Goal: Task Accomplishment & Management: Use online tool/utility

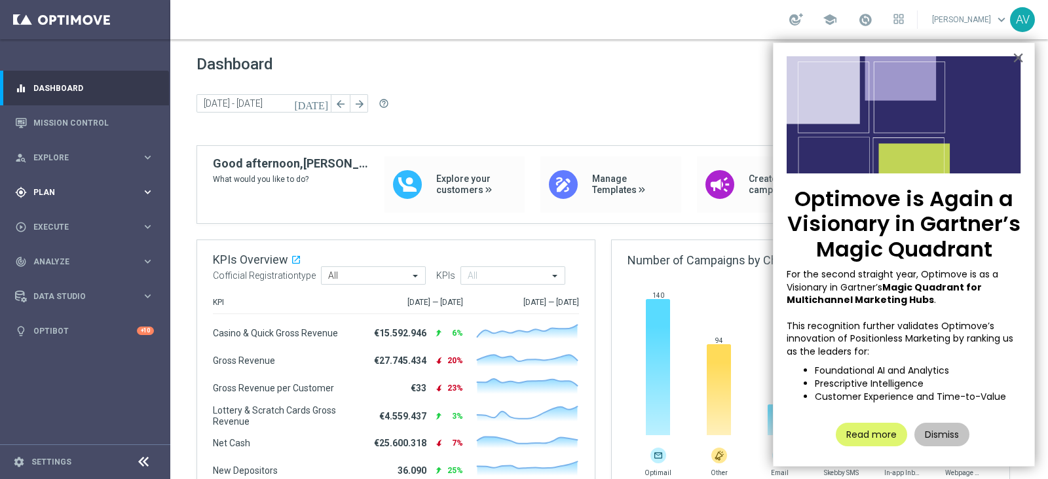
click at [37, 189] on span "Plan" at bounding box center [87, 193] width 108 height 8
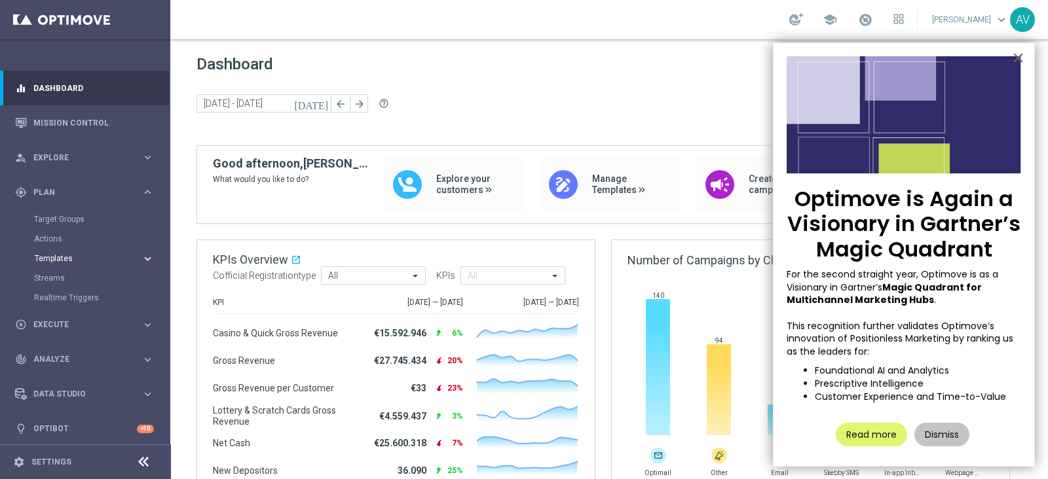
click at [51, 259] on span "Templates" at bounding box center [82, 259] width 94 height 8
click at [62, 276] on link "Optimail" at bounding box center [89, 278] width 96 height 10
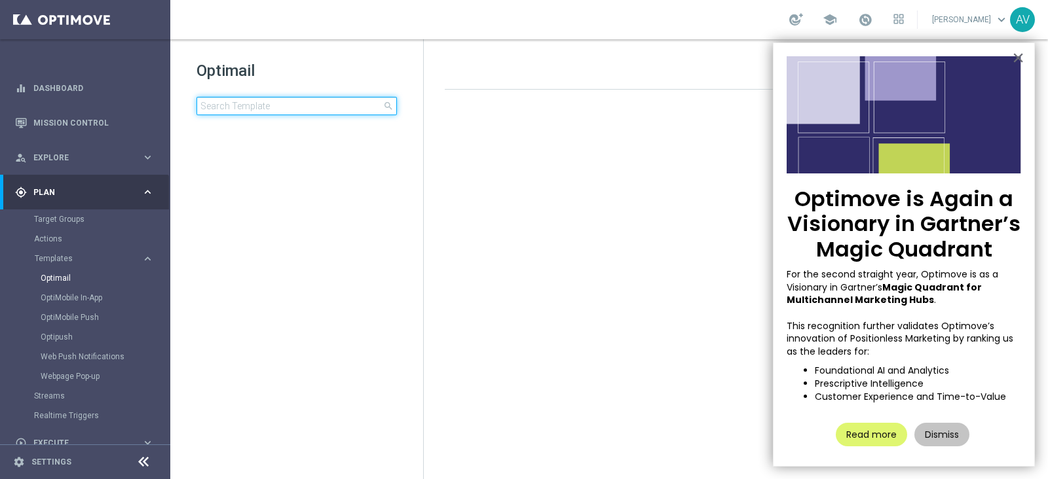
click at [284, 107] on input at bounding box center [296, 106] width 200 height 18
type input "m"
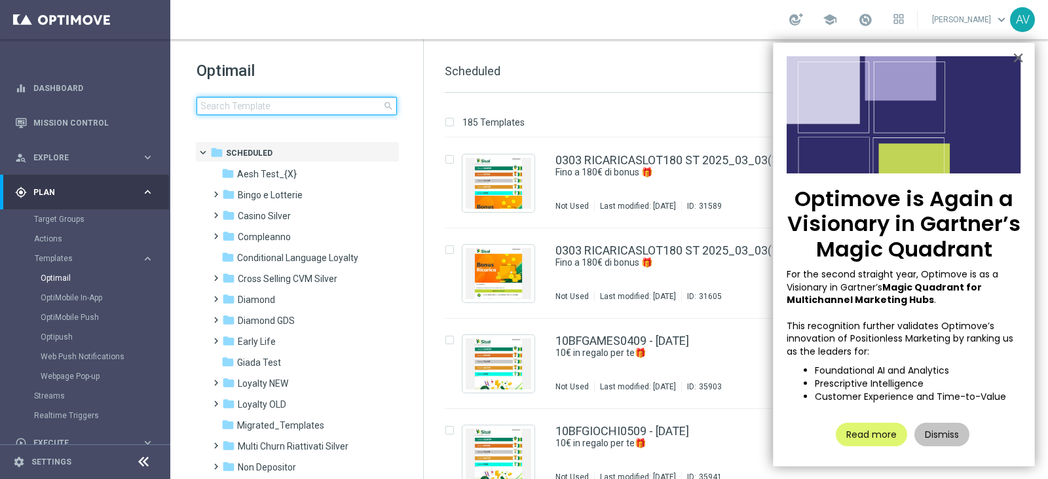
click at [284, 107] on input at bounding box center [296, 106] width 200 height 18
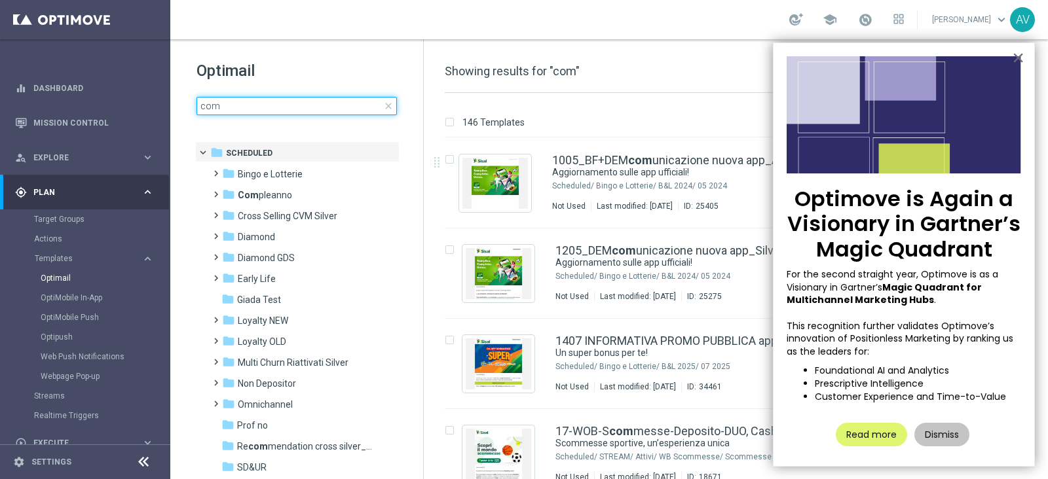
click at [310, 103] on input "com" at bounding box center [296, 106] width 200 height 18
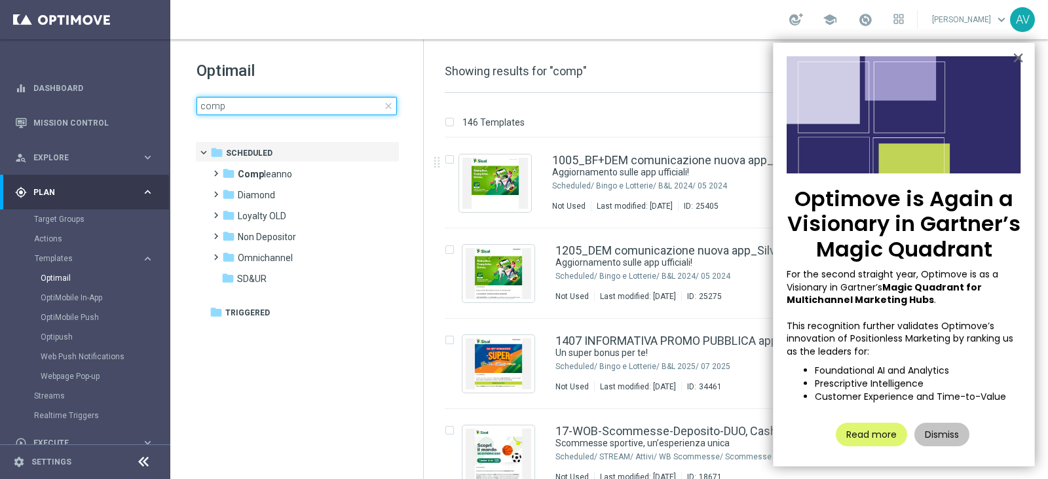
type input "comp"
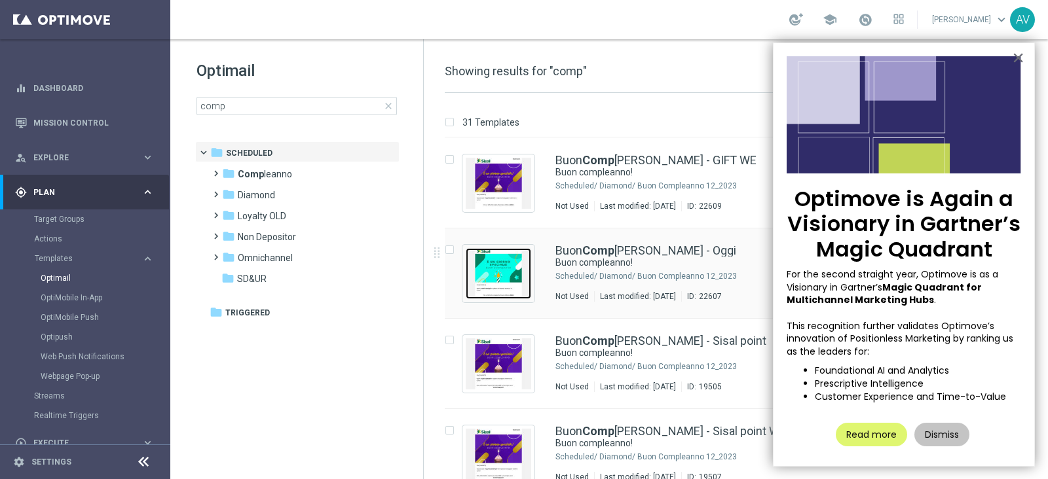
click at [485, 264] on img "Press SPACE to select this row." at bounding box center [498, 273] width 65 height 51
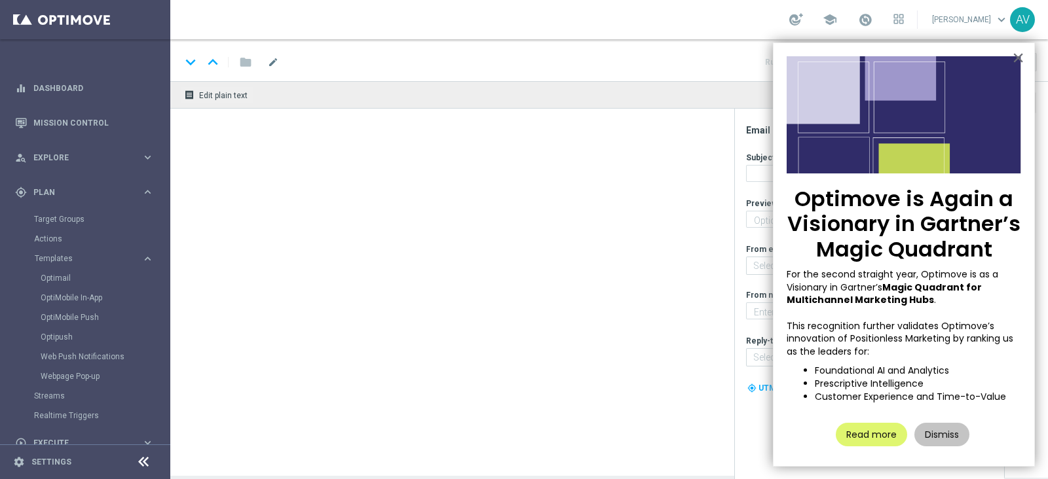
type textarea "Ti aspetta una sorpresa…"
type input "[EMAIL_ADDRESS][DOMAIN_NAME]"
type textarea "Sisal"
type input "[EMAIL_ADDRESS][DOMAIN_NAME]"
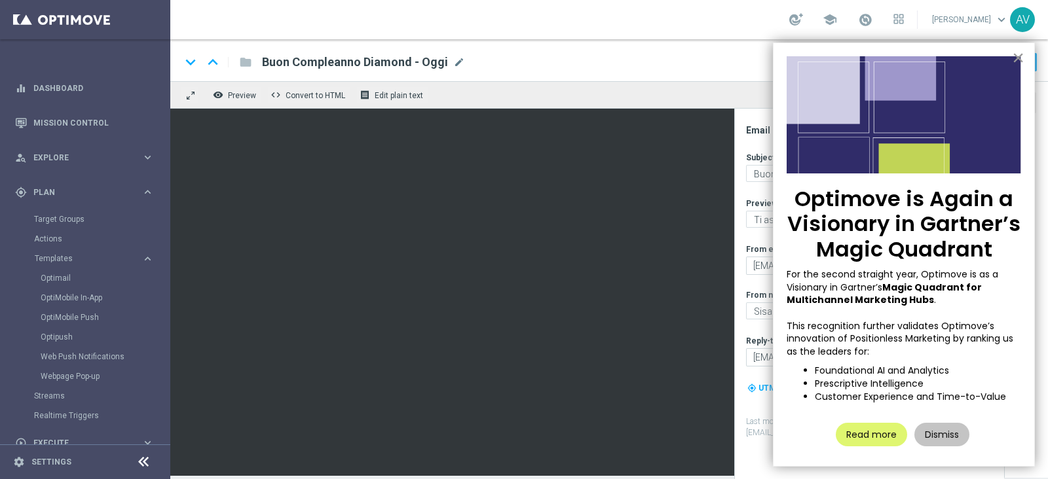
click at [1017, 57] on button "×" at bounding box center [1018, 57] width 12 height 21
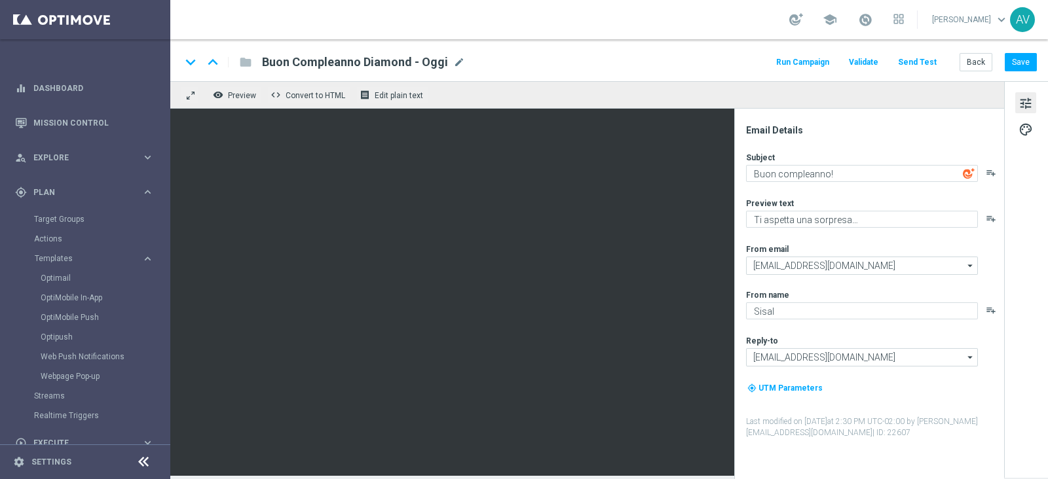
click at [809, 65] on button "Run Campaign" at bounding box center [802, 63] width 57 height 18
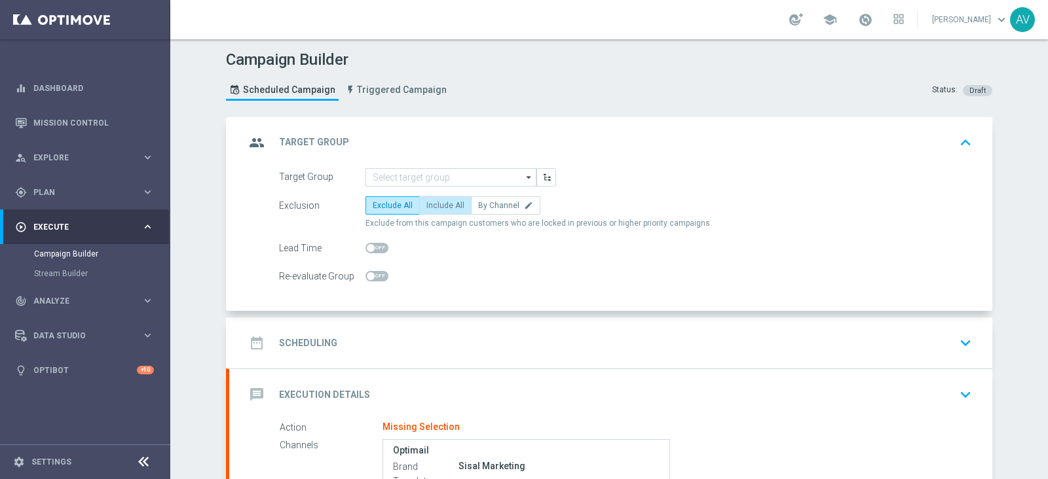
click at [426, 201] on span "Include All" at bounding box center [445, 205] width 38 height 9
click at [426, 204] on input "Include All" at bounding box center [430, 208] width 9 height 9
radio input "true"
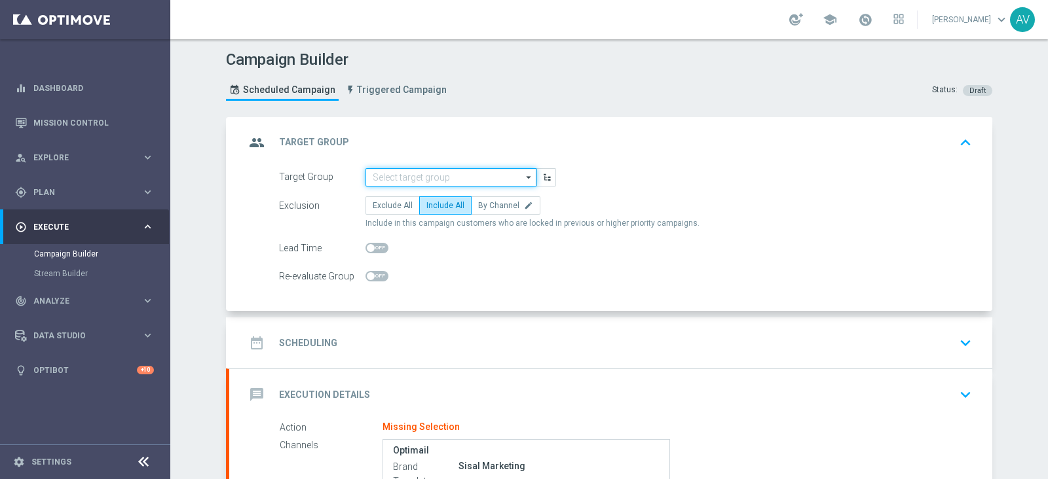
click at [390, 183] on input at bounding box center [450, 177] width 171 height 18
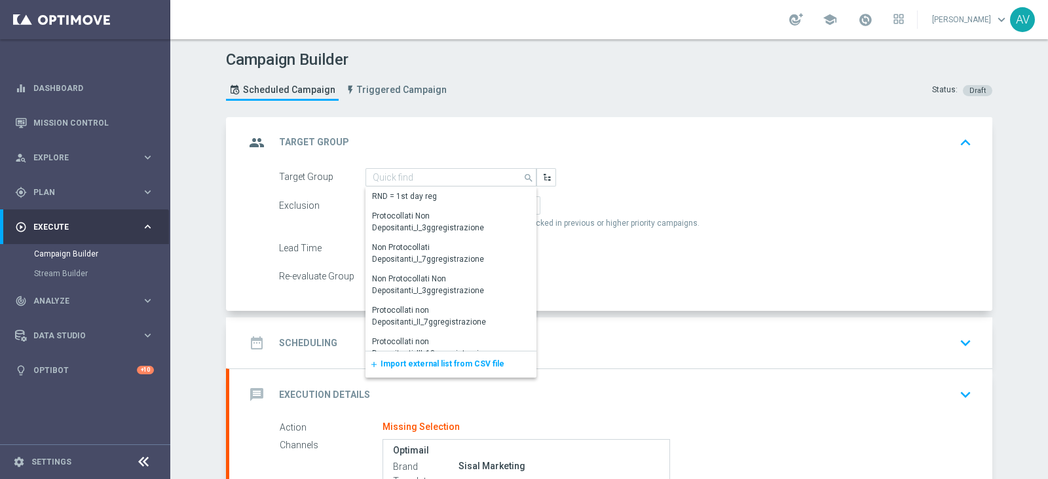
click at [422, 361] on span "Import external list from CSV file" at bounding box center [442, 364] width 124 height 9
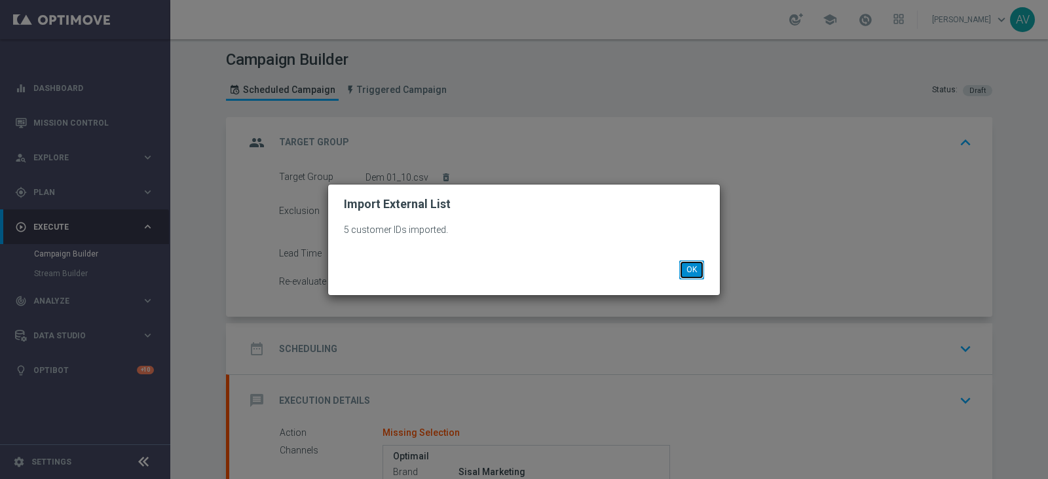
drag, startPoint x: 688, startPoint y: 273, endPoint x: 699, endPoint y: 270, distance: 11.4
click at [699, 270] on button "OK" at bounding box center [691, 270] width 25 height 18
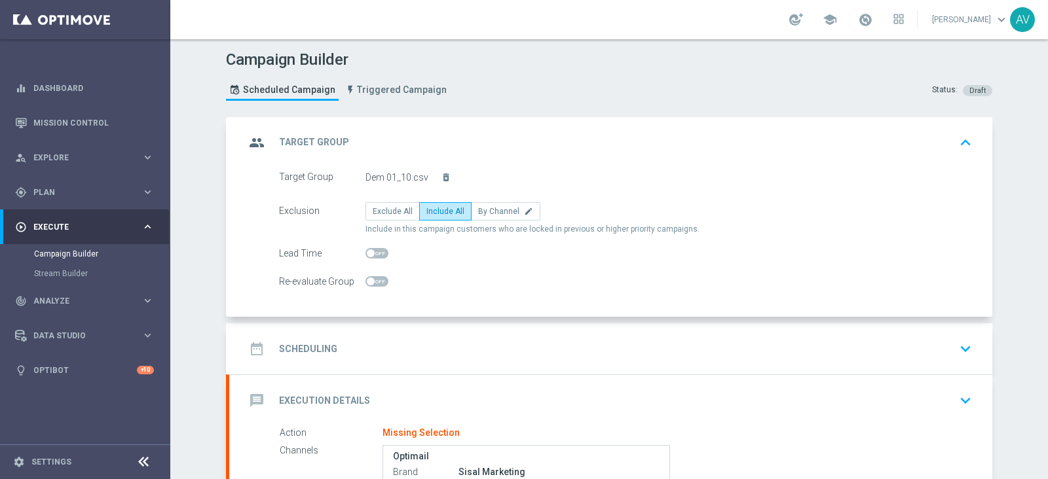
click at [699, 270] on form "Target Group Dem 01_10.csv delete_forever Exclusion Exclude All Include All By …" at bounding box center [625, 229] width 693 height 123
click at [246, 138] on icon "group" at bounding box center [257, 143] width 24 height 24
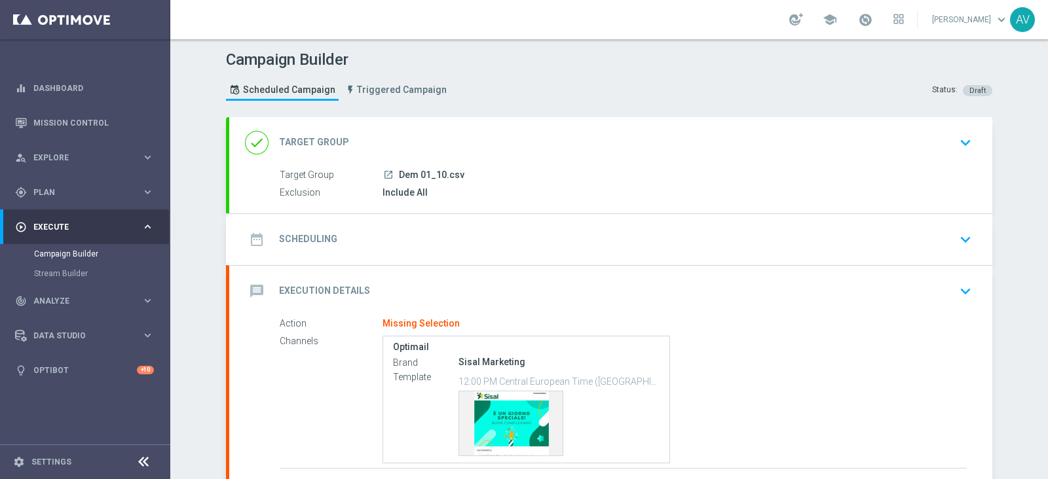
click at [260, 234] on icon "date_range" at bounding box center [257, 240] width 24 height 24
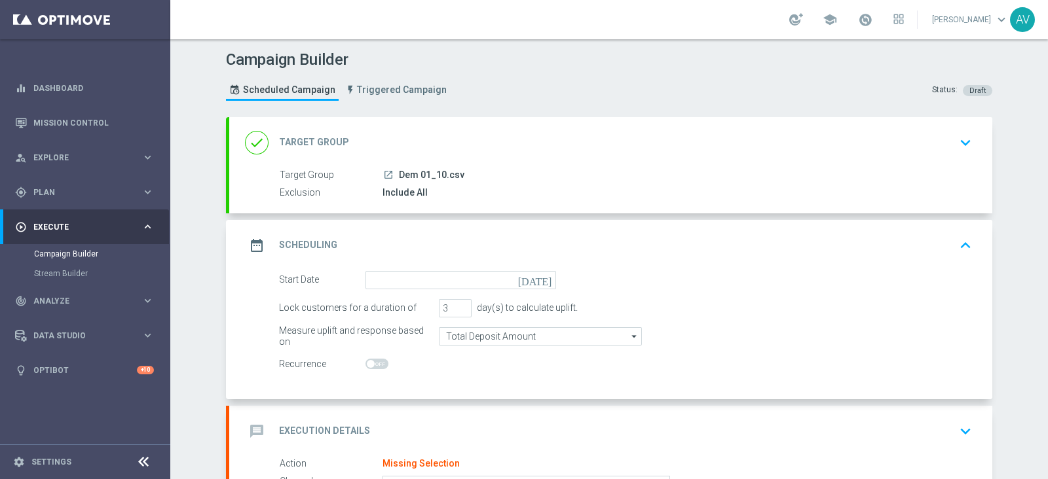
click at [537, 278] on icon "[DATE]" at bounding box center [537, 278] width 39 height 14
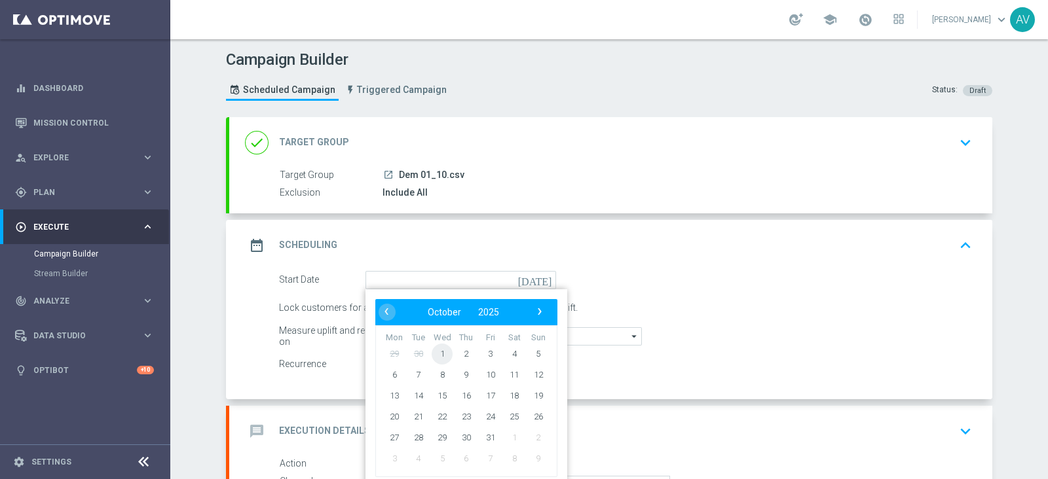
click at [436, 350] on span "1" at bounding box center [442, 353] width 21 height 21
type input "[DATE]"
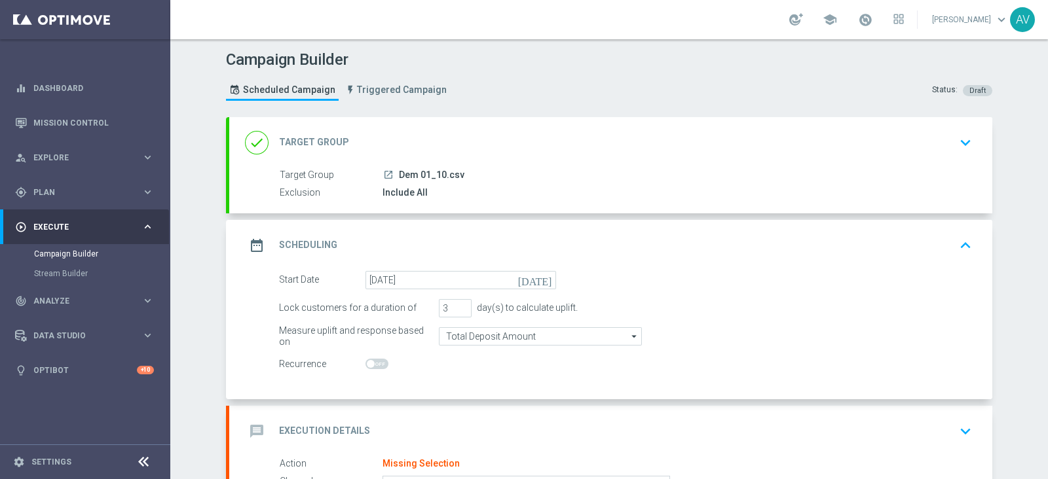
click at [259, 234] on icon "date_range" at bounding box center [257, 246] width 24 height 24
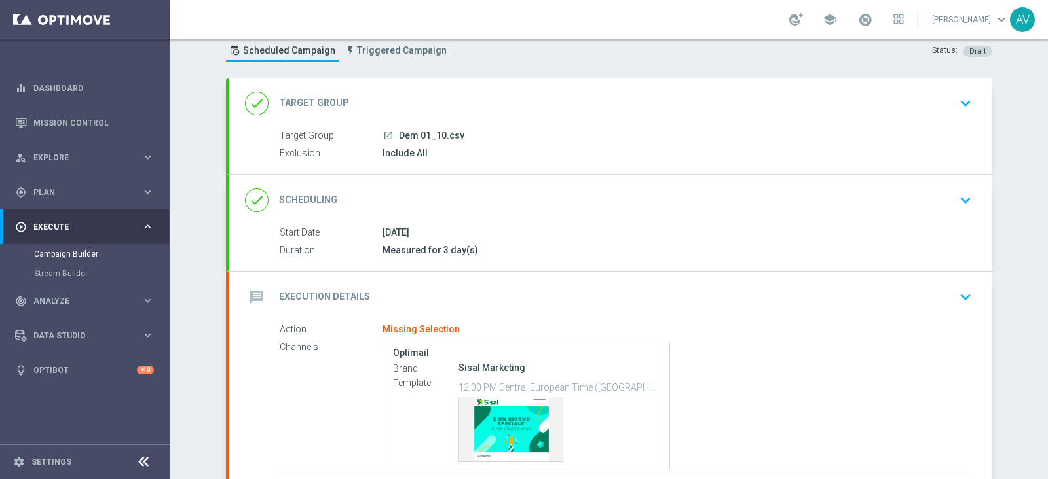
scroll to position [144, 0]
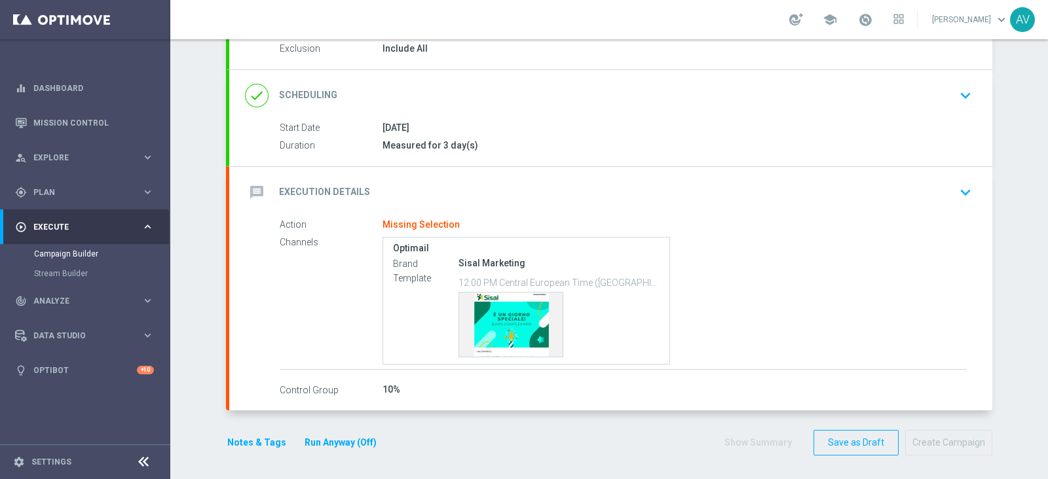
click at [251, 182] on icon "message" at bounding box center [257, 193] width 24 height 24
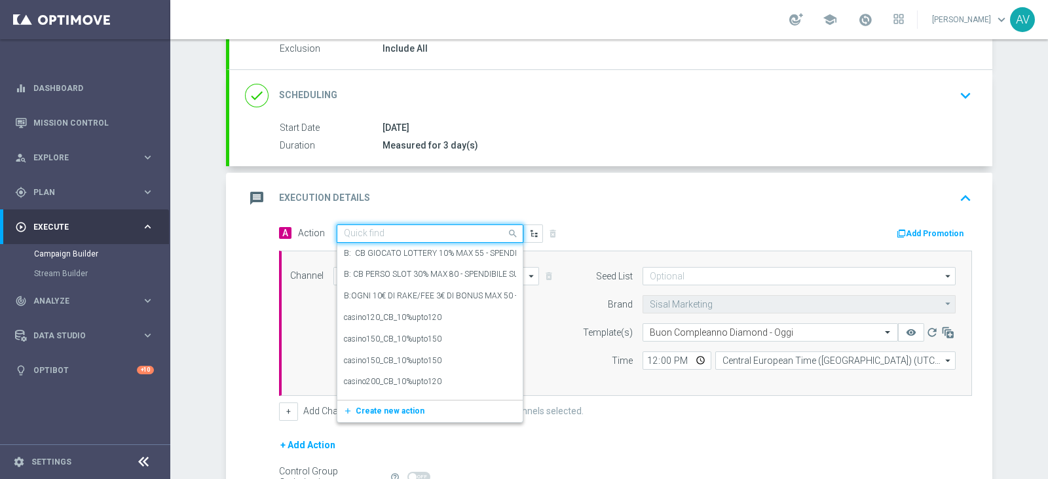
click at [360, 231] on input "text" at bounding box center [417, 234] width 146 height 11
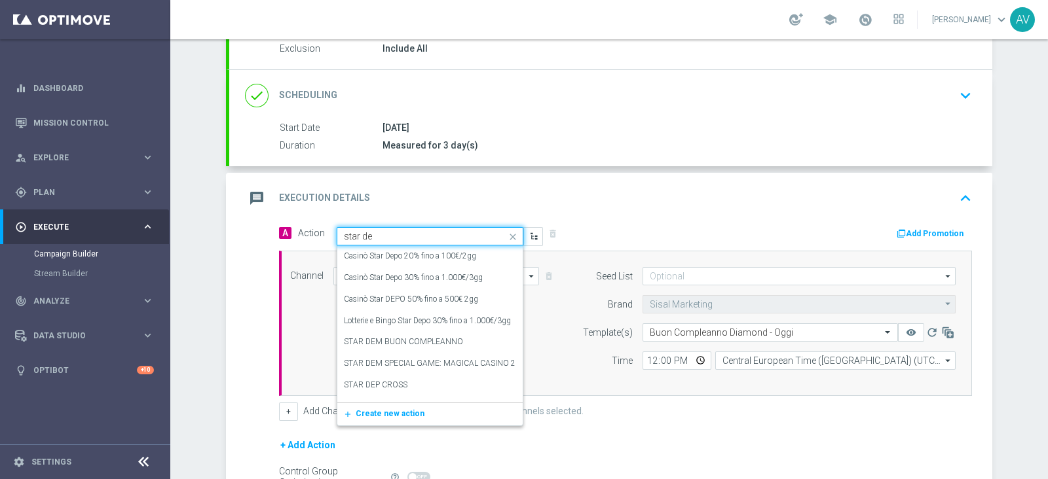
type input "star dem"
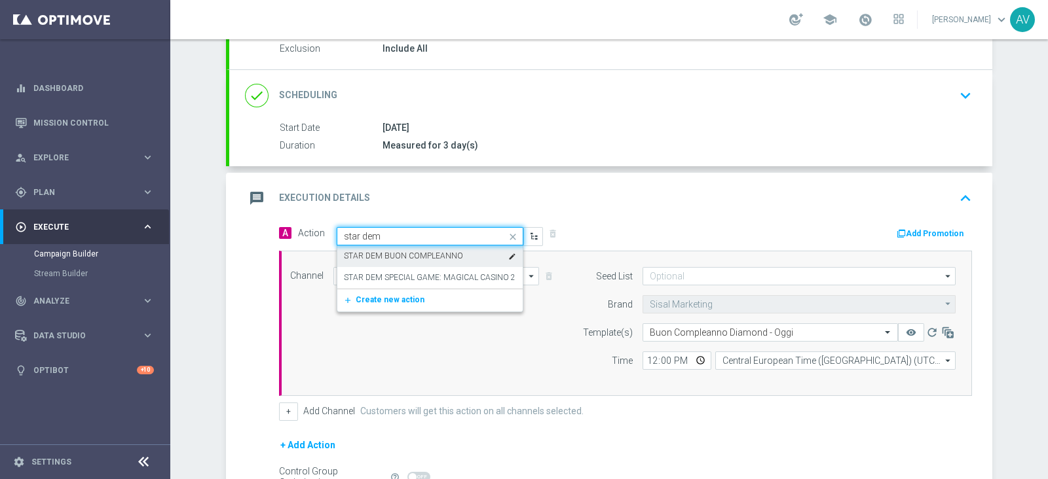
click at [415, 257] on label "STAR DEM BUON COMPLEANNO" at bounding box center [403, 256] width 119 height 11
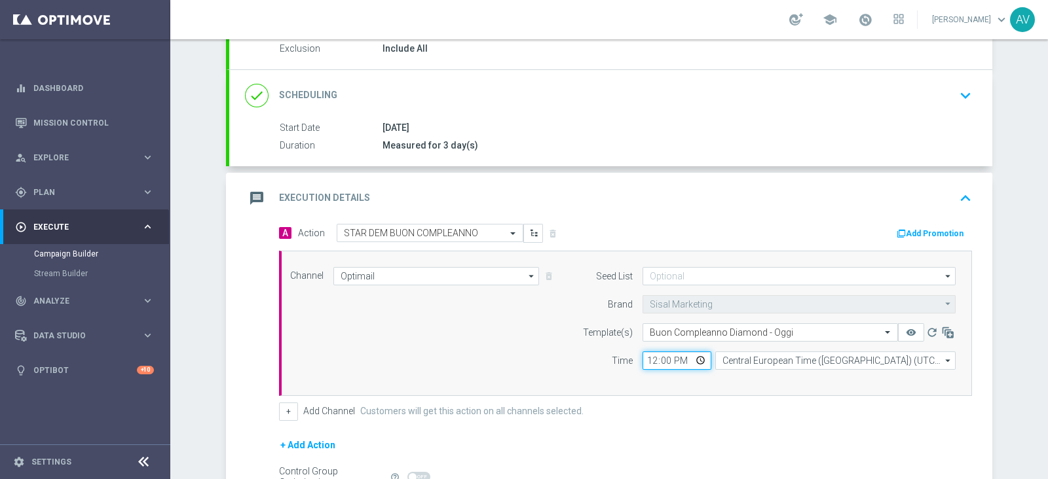
click at [645, 356] on input "12:00" at bounding box center [676, 361] width 69 height 18
type input "00:00"
type input "01:00"
type input "13:15"
click at [705, 419] on form "A Action Select action STAR DEM BUON COMPLEANNO delete_forever Add Promotion Ch…" at bounding box center [625, 383] width 693 height 318
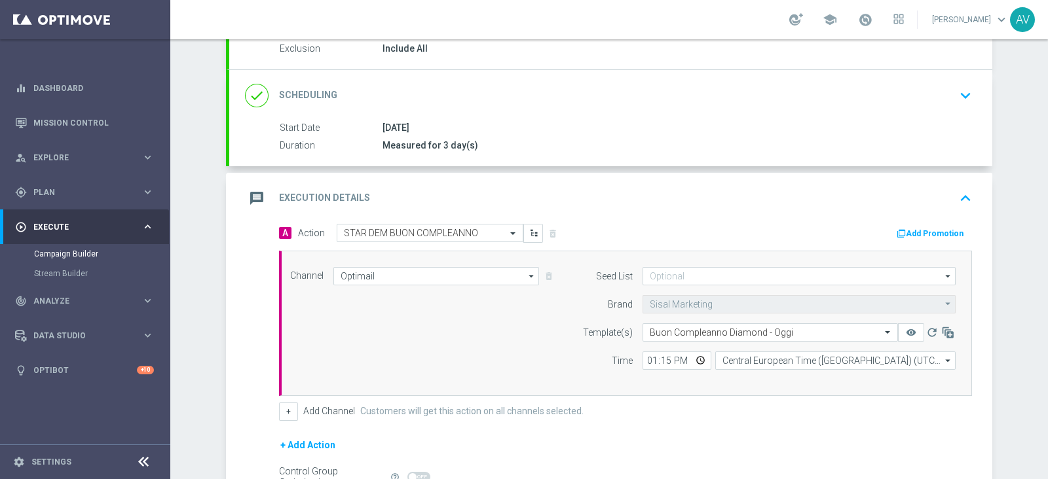
scroll to position [290, 0]
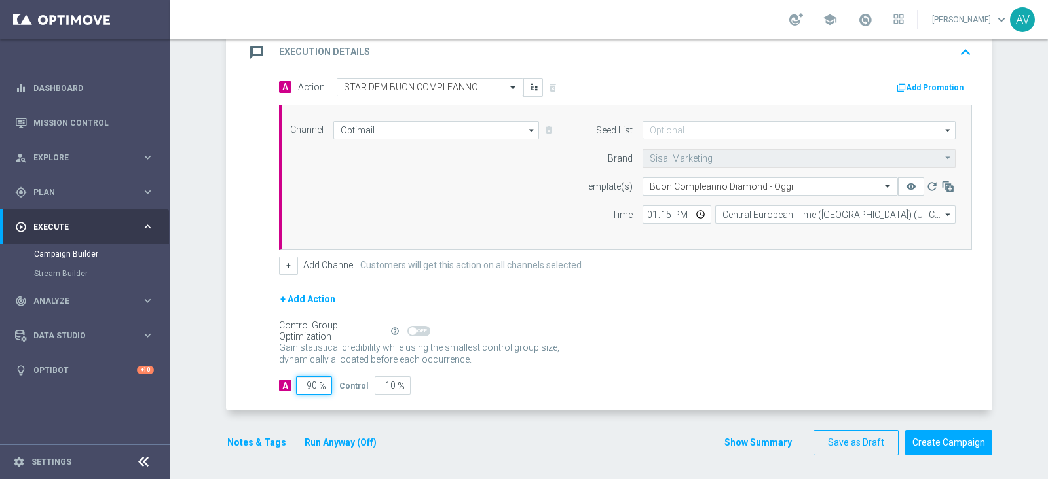
click at [306, 377] on input "90" at bounding box center [314, 386] width 36 height 18
type input "0"
type input "100"
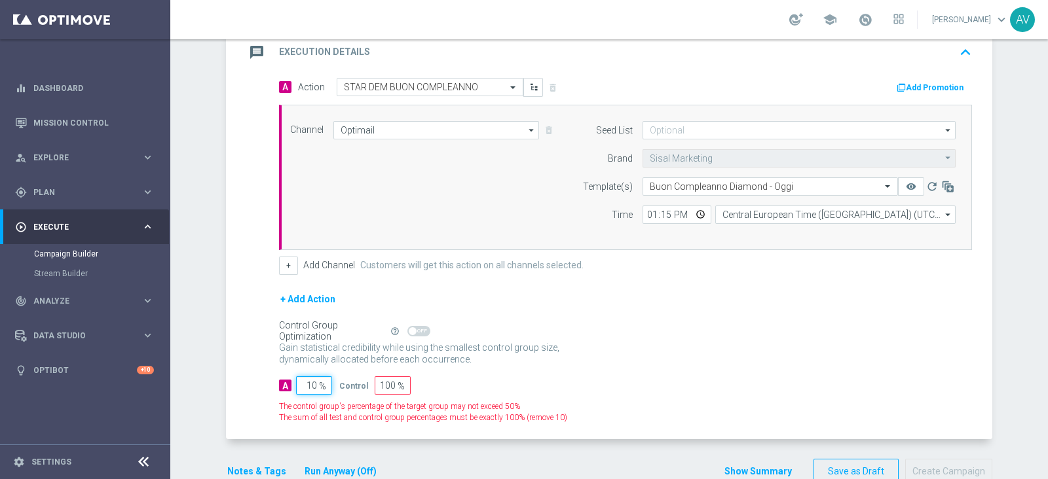
type input "100"
type input "0"
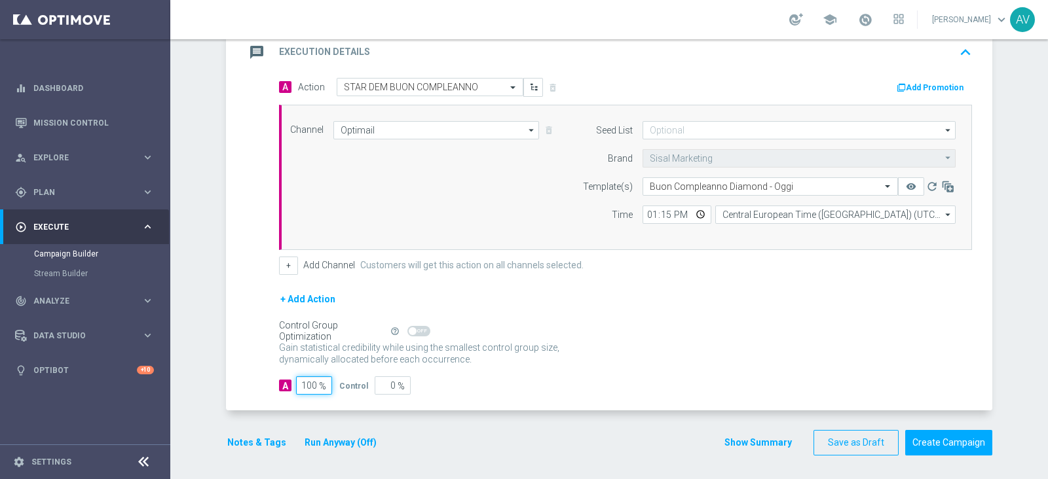
type input "100"
click at [665, 210] on input "13:15" at bounding box center [676, 215] width 69 height 18
click at [245, 62] on icon "message" at bounding box center [257, 53] width 24 height 24
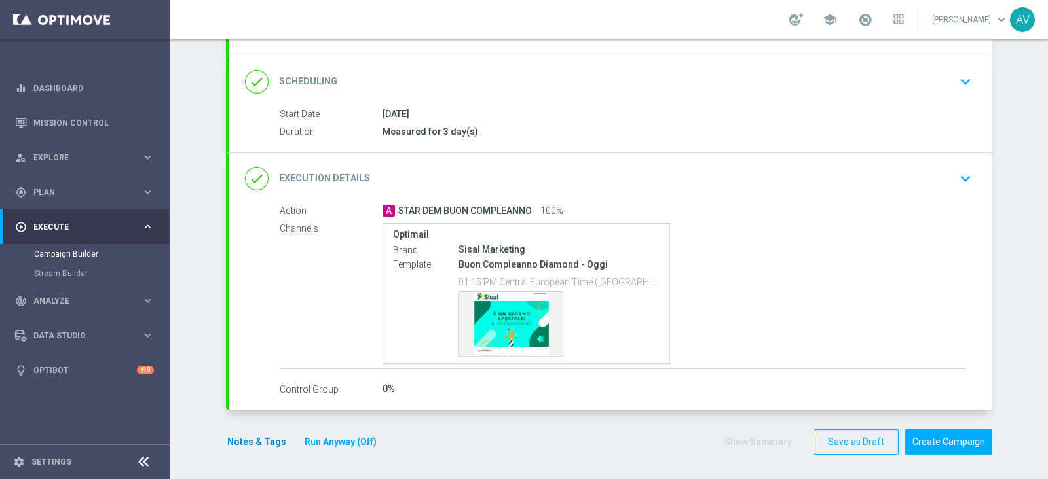
scroll to position [157, 0]
click at [234, 441] on button "Notes & Tags" at bounding box center [257, 443] width 62 height 16
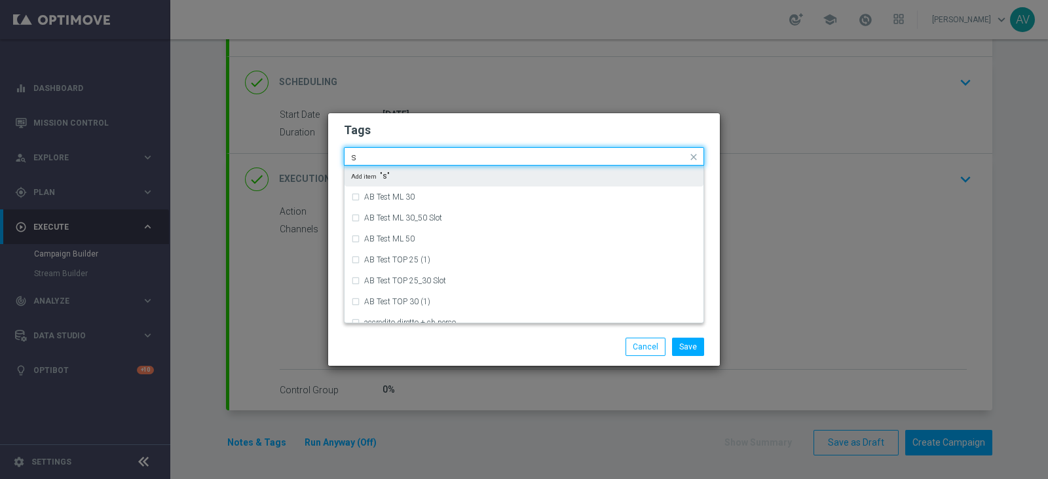
click at [427, 155] on input "s" at bounding box center [519, 157] width 336 height 11
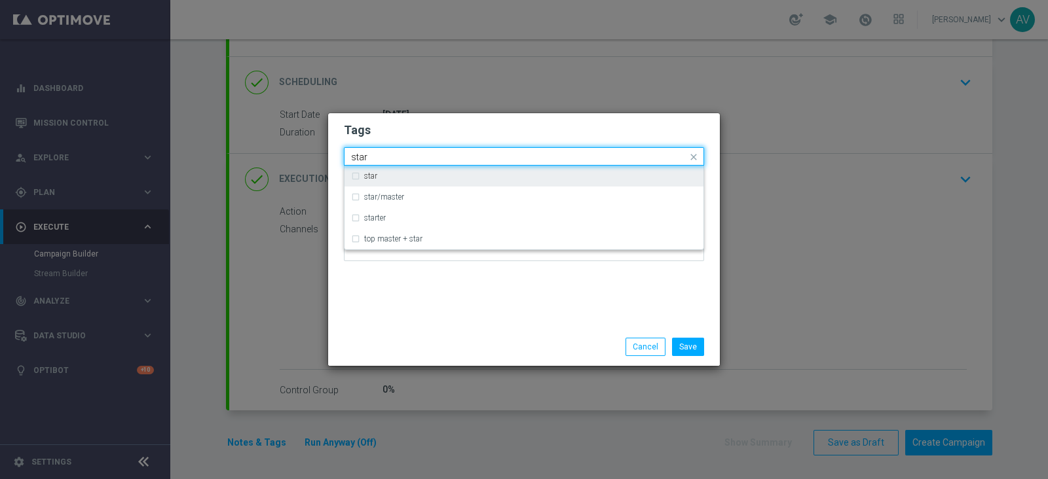
click at [376, 174] on label "star" at bounding box center [370, 176] width 13 height 8
type input "star"
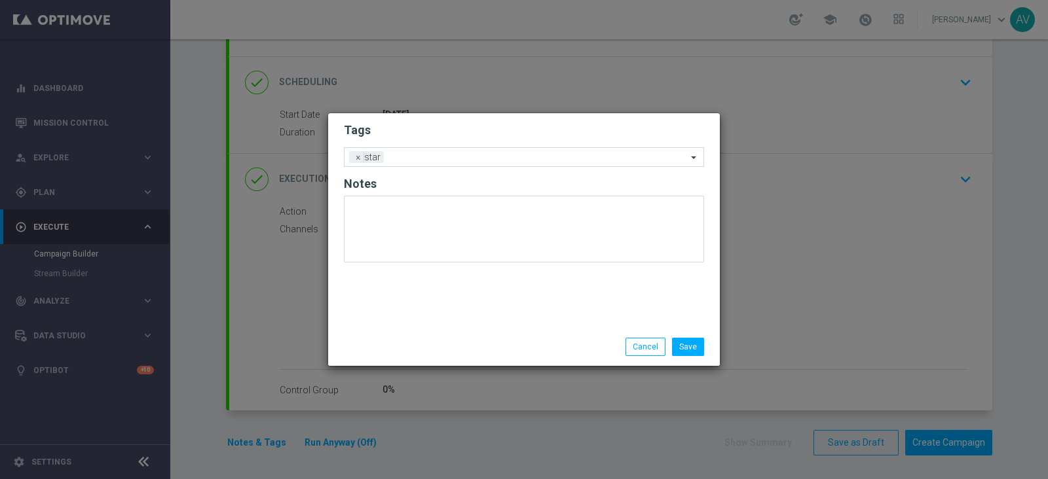
click at [491, 339] on div "Save Cancel" at bounding box center [586, 347] width 253 height 18
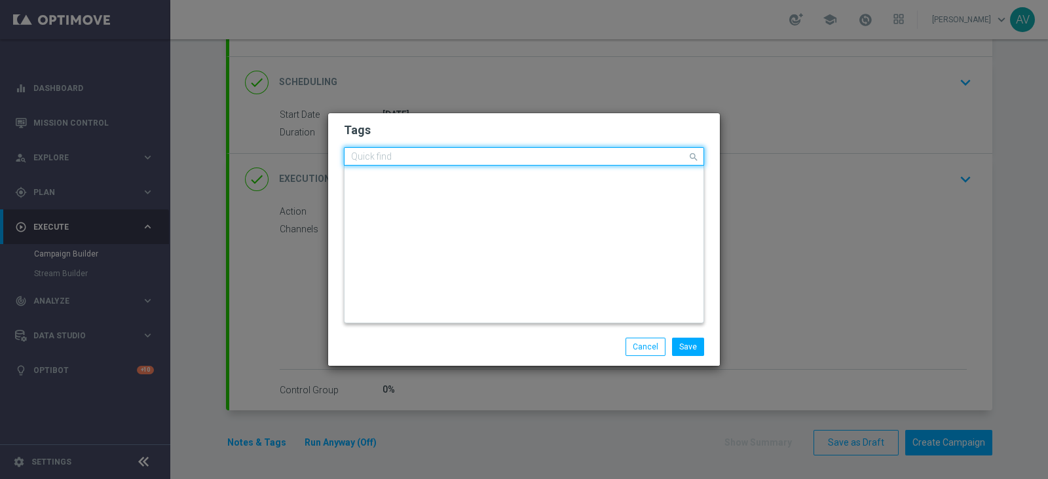
scroll to position [0, 0]
click at [494, 159] on input "text" at bounding box center [519, 157] width 336 height 11
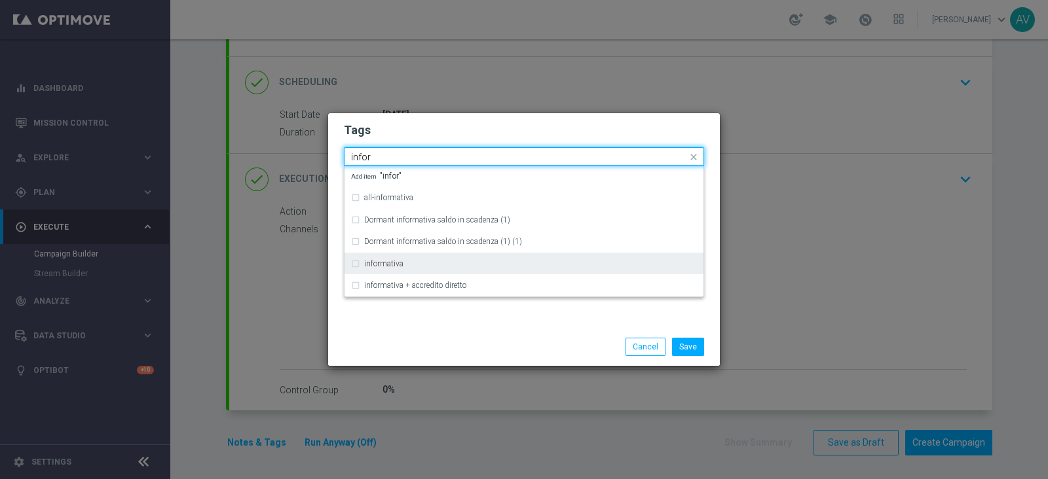
click at [407, 260] on div "informativa" at bounding box center [530, 264] width 333 height 8
type input "infor"
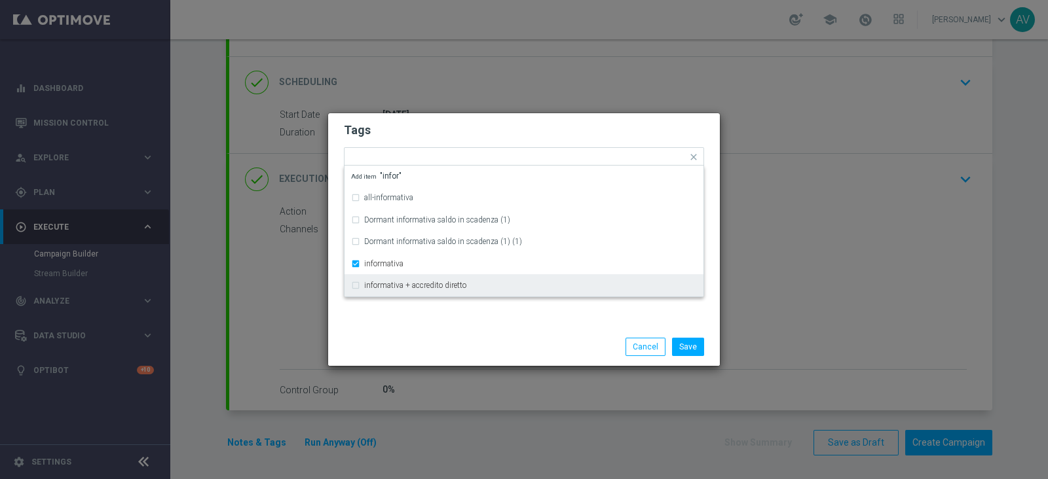
click at [494, 338] on div "Save Cancel" at bounding box center [586, 347] width 253 height 18
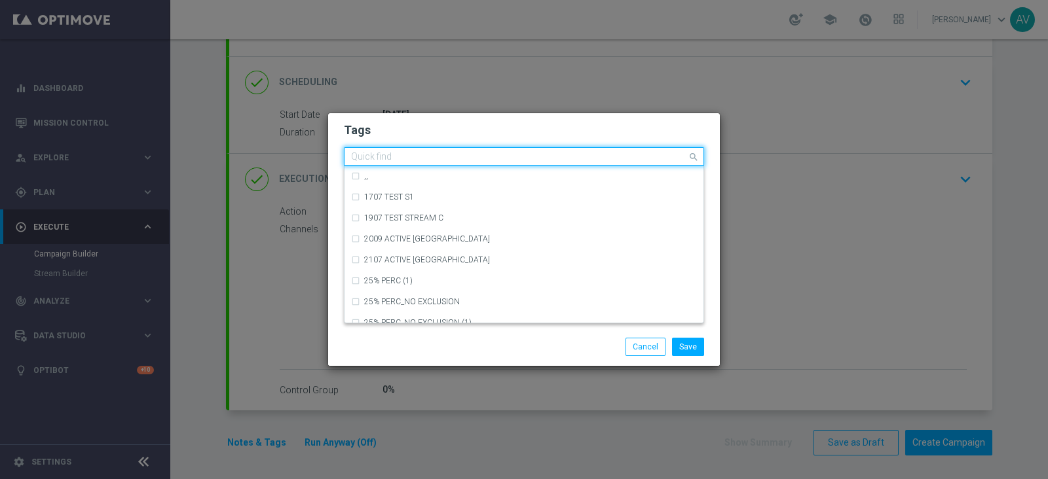
click at [499, 156] on input "text" at bounding box center [519, 157] width 336 height 11
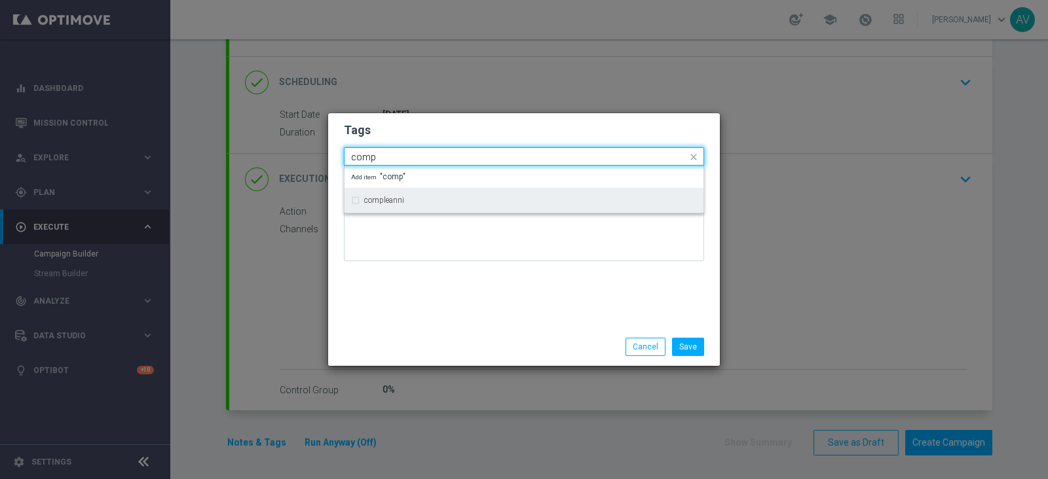
click at [396, 196] on label "compleanni" at bounding box center [384, 200] width 40 height 8
type input "comp"
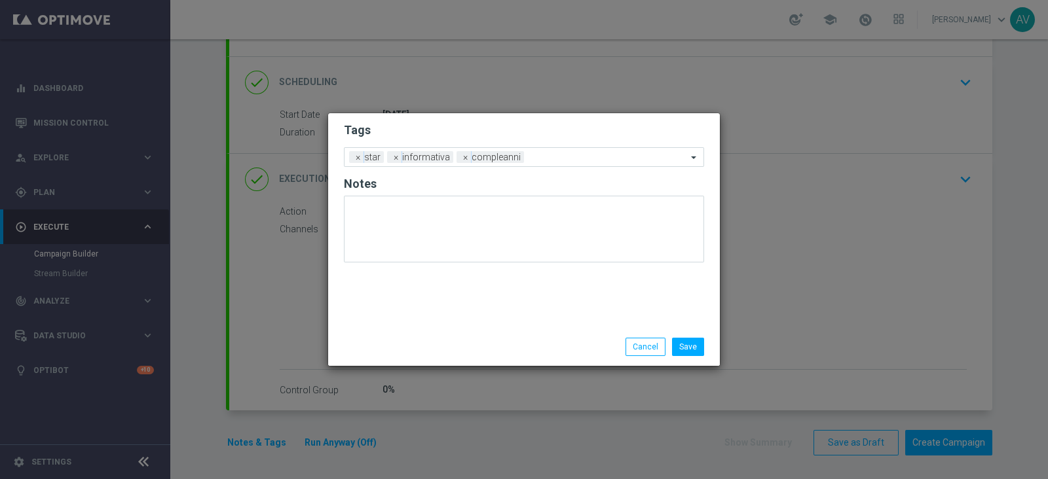
click at [468, 317] on div "Tags Add a new tag × star × informativa × compleanni Notes" at bounding box center [524, 220] width 392 height 215
click at [686, 346] on button "Save" at bounding box center [688, 347] width 32 height 18
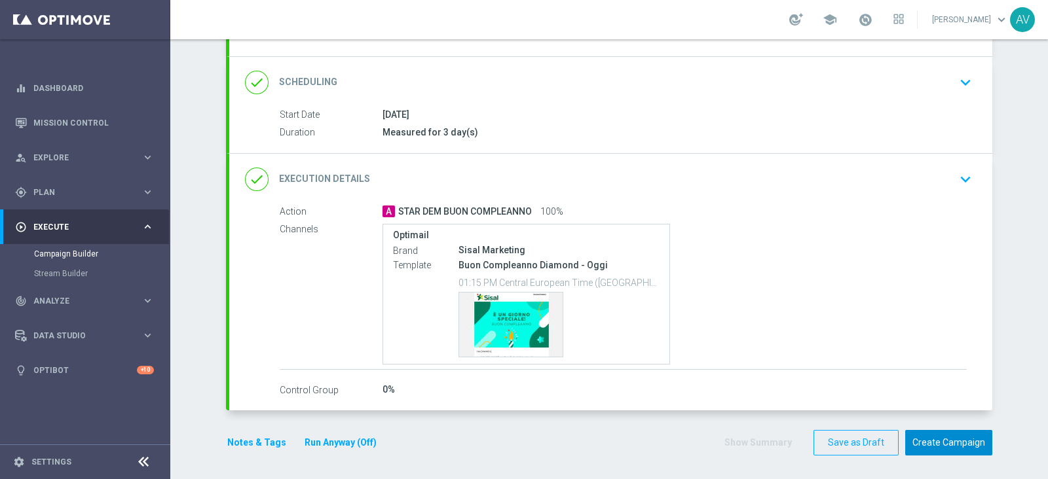
click at [957, 435] on button "Create Campaign" at bounding box center [948, 443] width 87 height 26
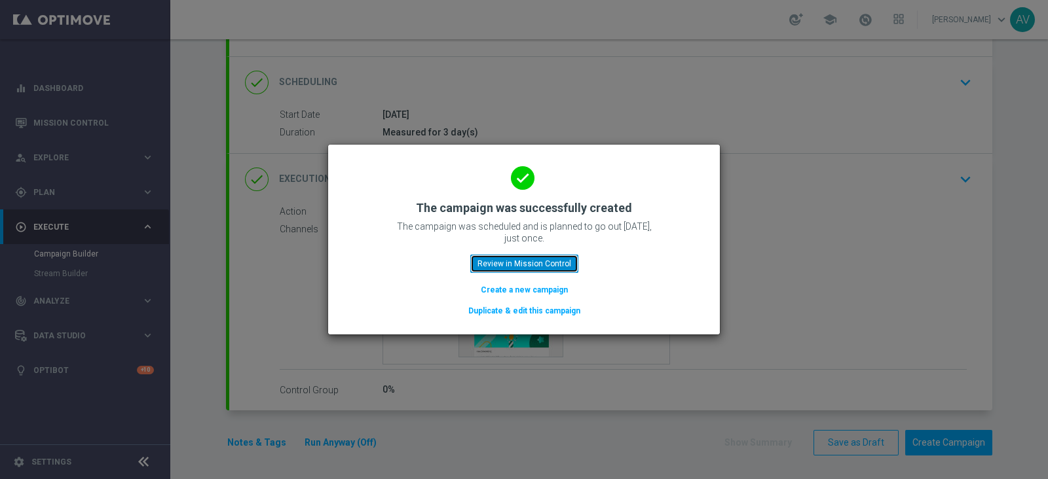
click at [495, 259] on button "Review in Mission Control" at bounding box center [524, 264] width 108 height 18
